Goal: Task Accomplishment & Management: Use online tool/utility

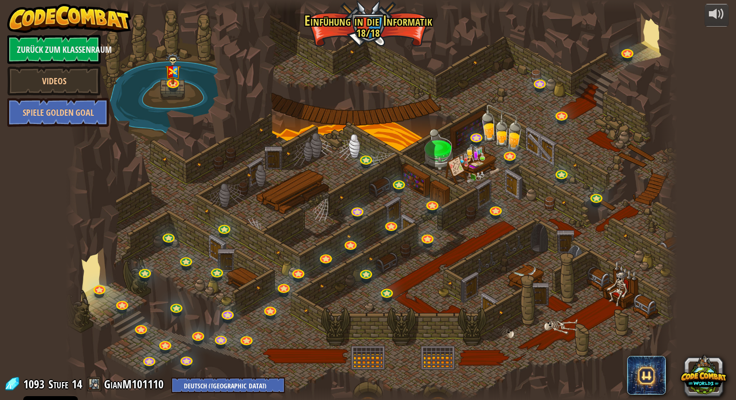
select select "de-DE"
click at [736, 0] on html "Cookie Policy CodeCombat nutzt essentielle und einige nicht-essentielle Cookies…" at bounding box center [368, 0] width 736 height 0
click at [85, 46] on link "Zurück zum Klassenraum" at bounding box center [53, 49] width 93 height 29
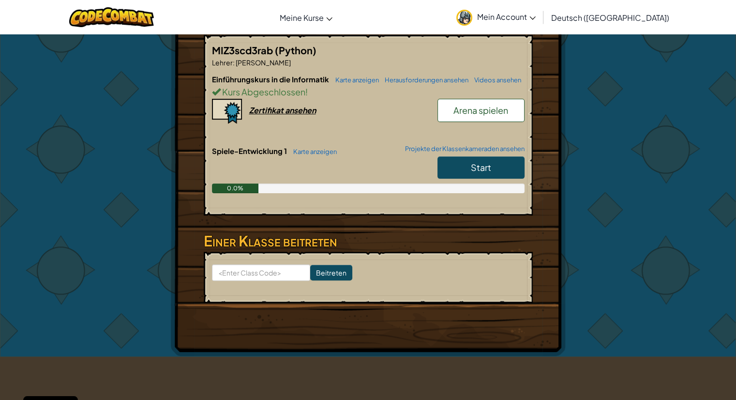
scroll to position [194, 0]
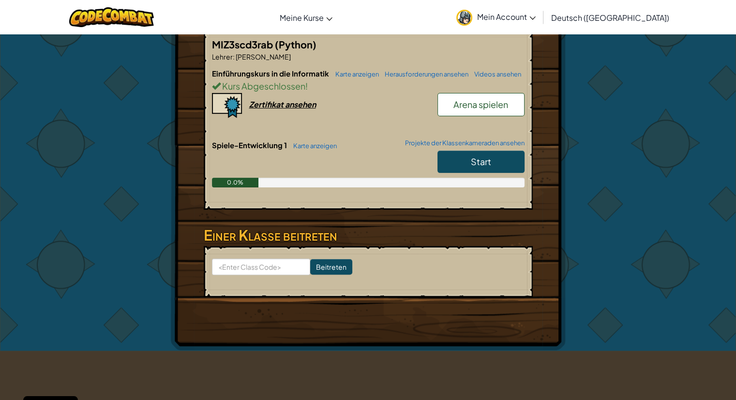
click at [504, 164] on link "Start" at bounding box center [481, 162] width 87 height 22
select select "de-DE"
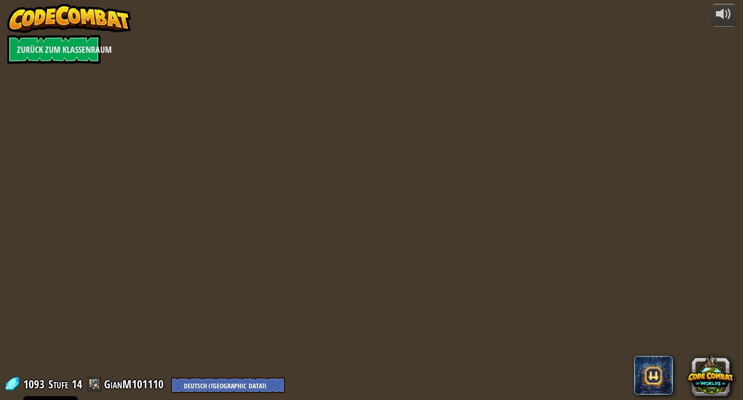
select select "de-DE"
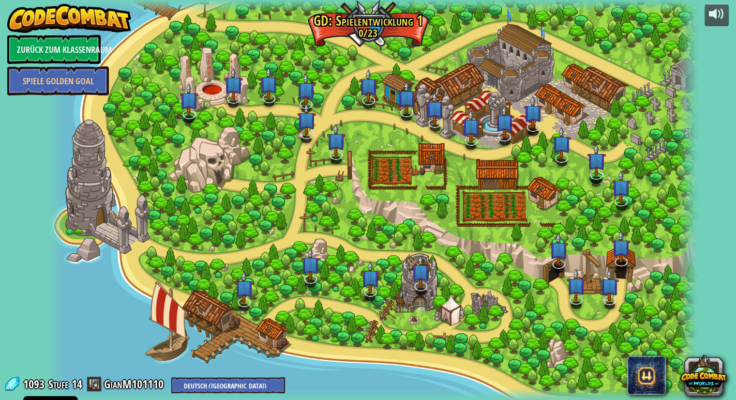
select select "de-DE"
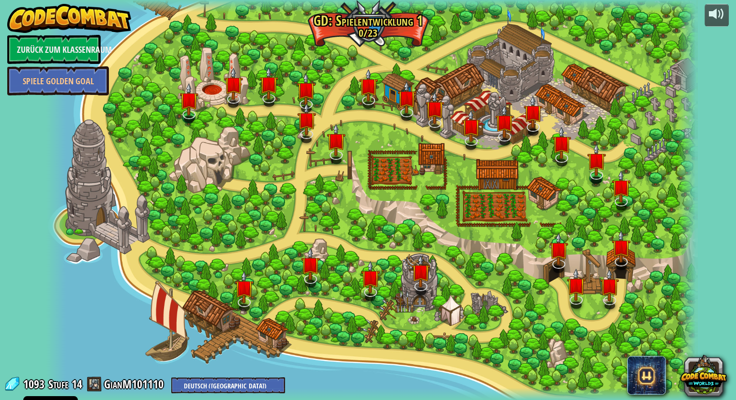
select select "de-DE"
